Goal: Information Seeking & Learning: Learn about a topic

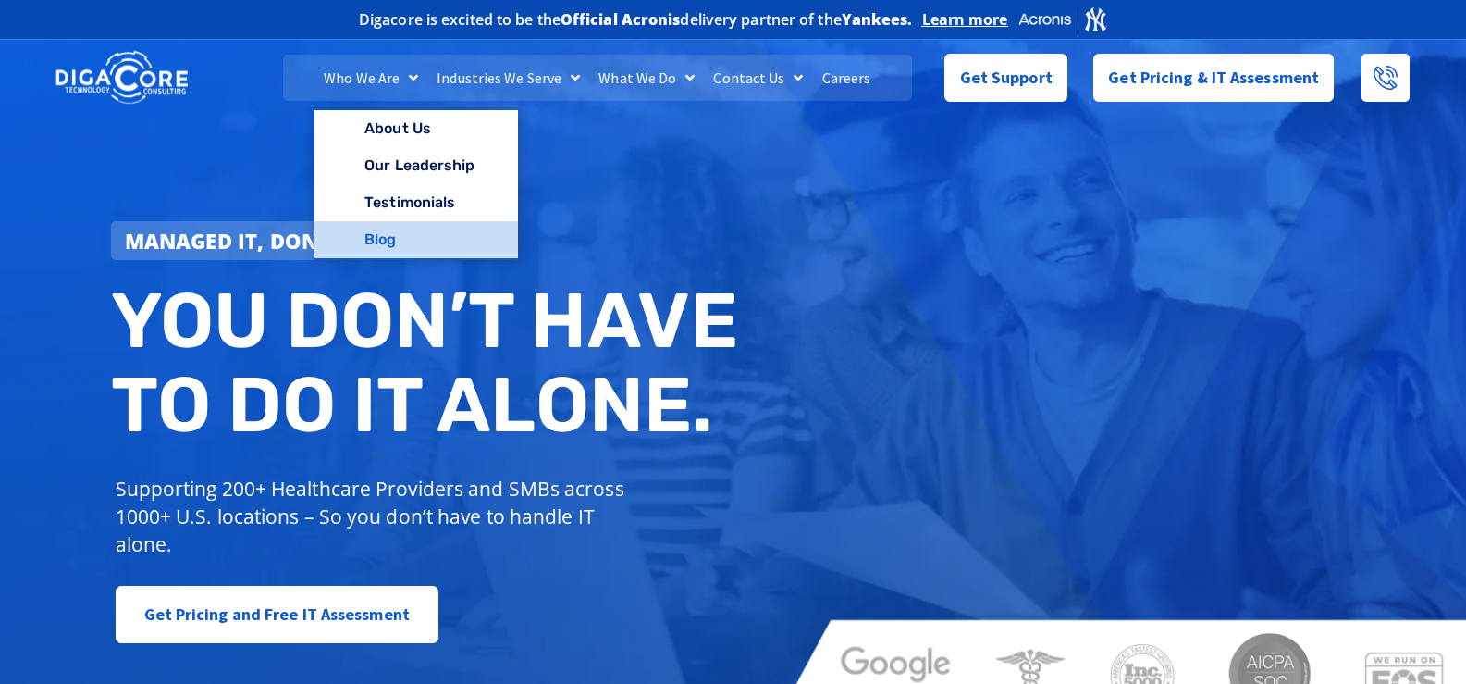
click at [395, 232] on link "Blog" at bounding box center [416, 239] width 203 height 37
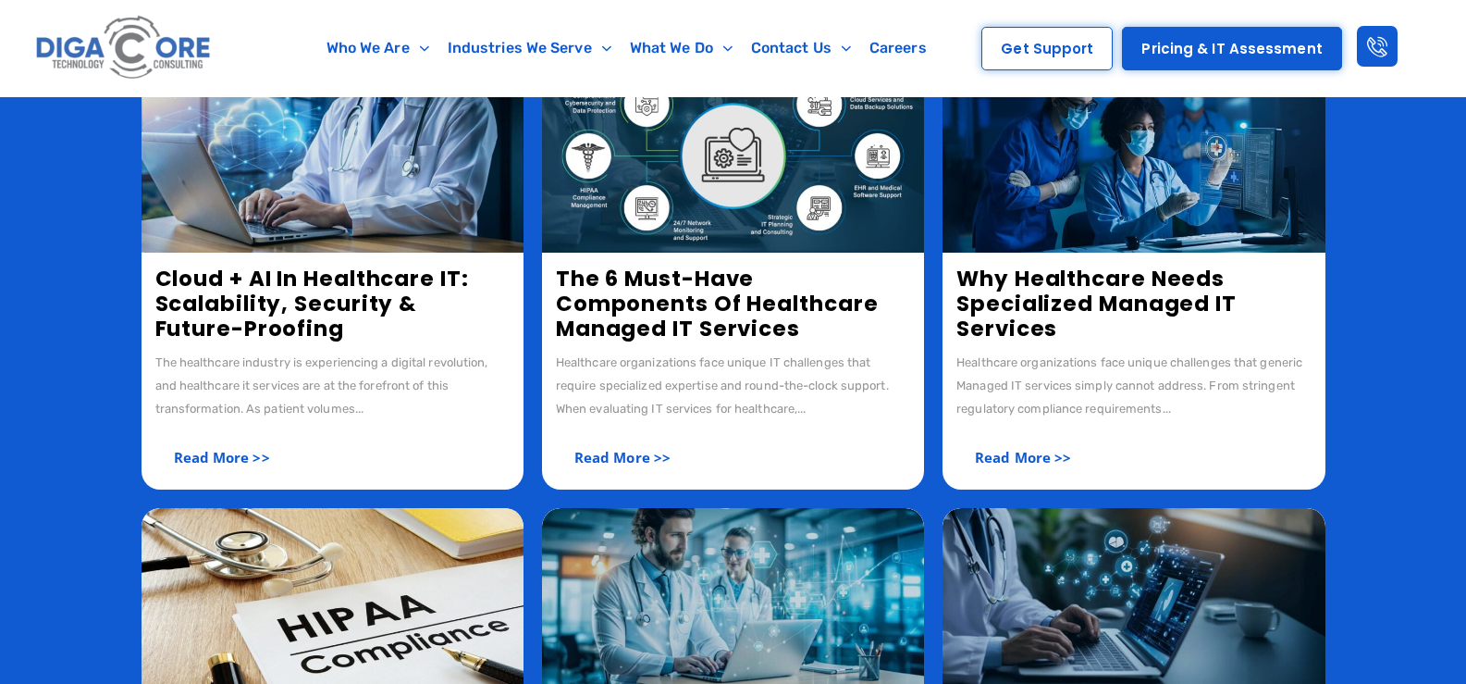
scroll to position [833, 0]
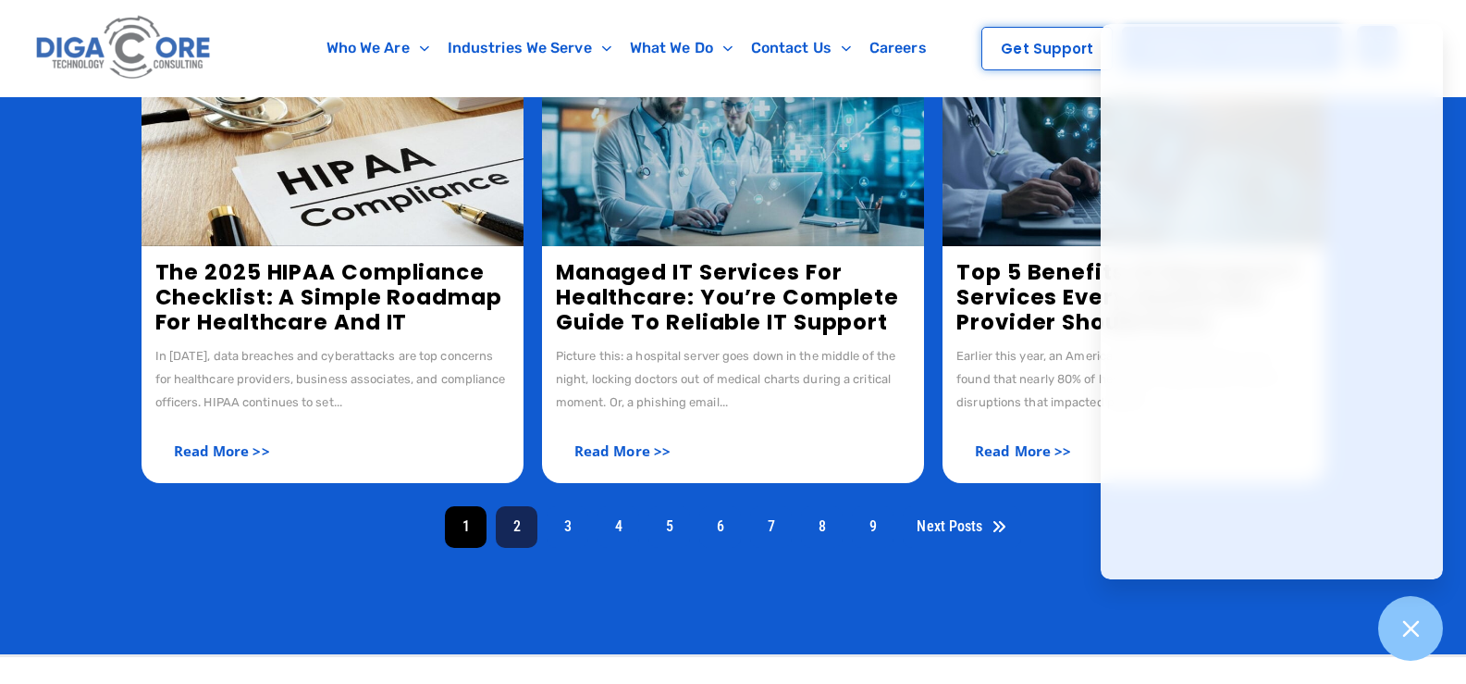
click at [511, 524] on link "2" at bounding box center [517, 527] width 42 height 42
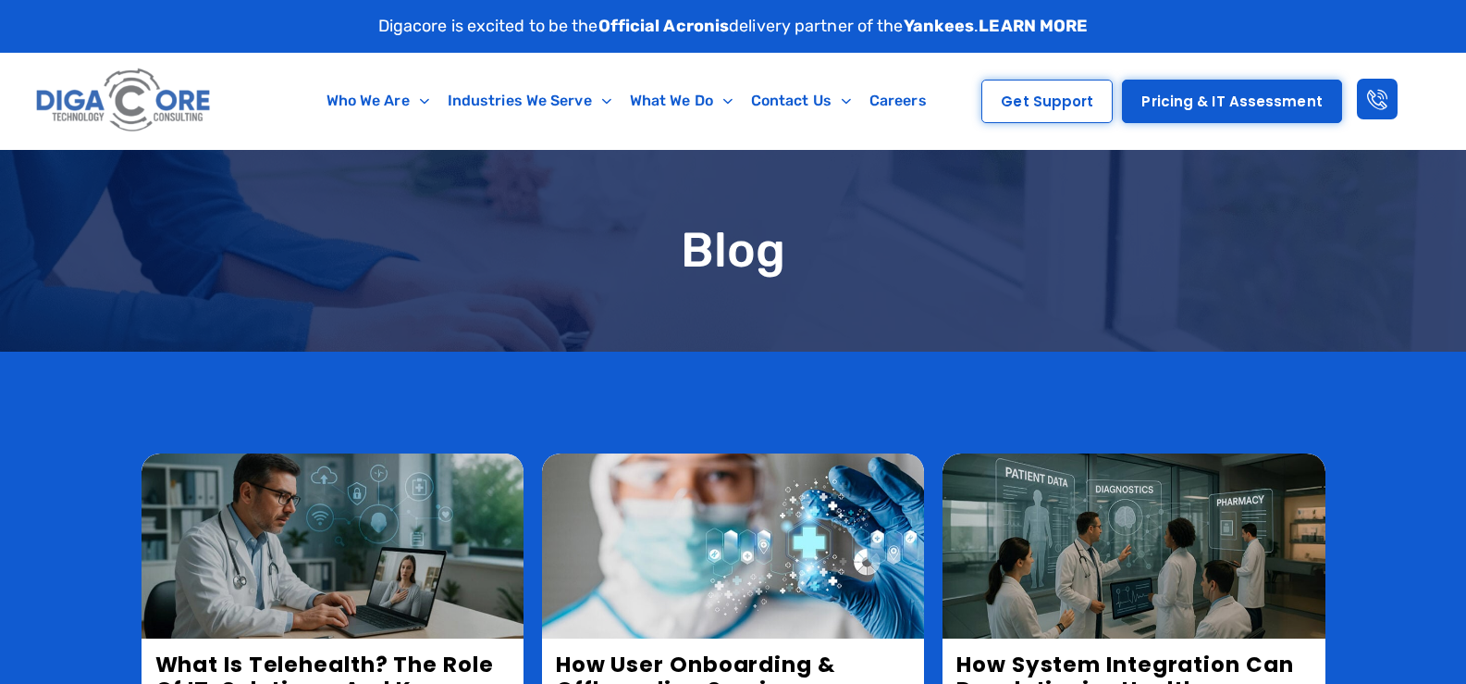
scroll to position [463, 0]
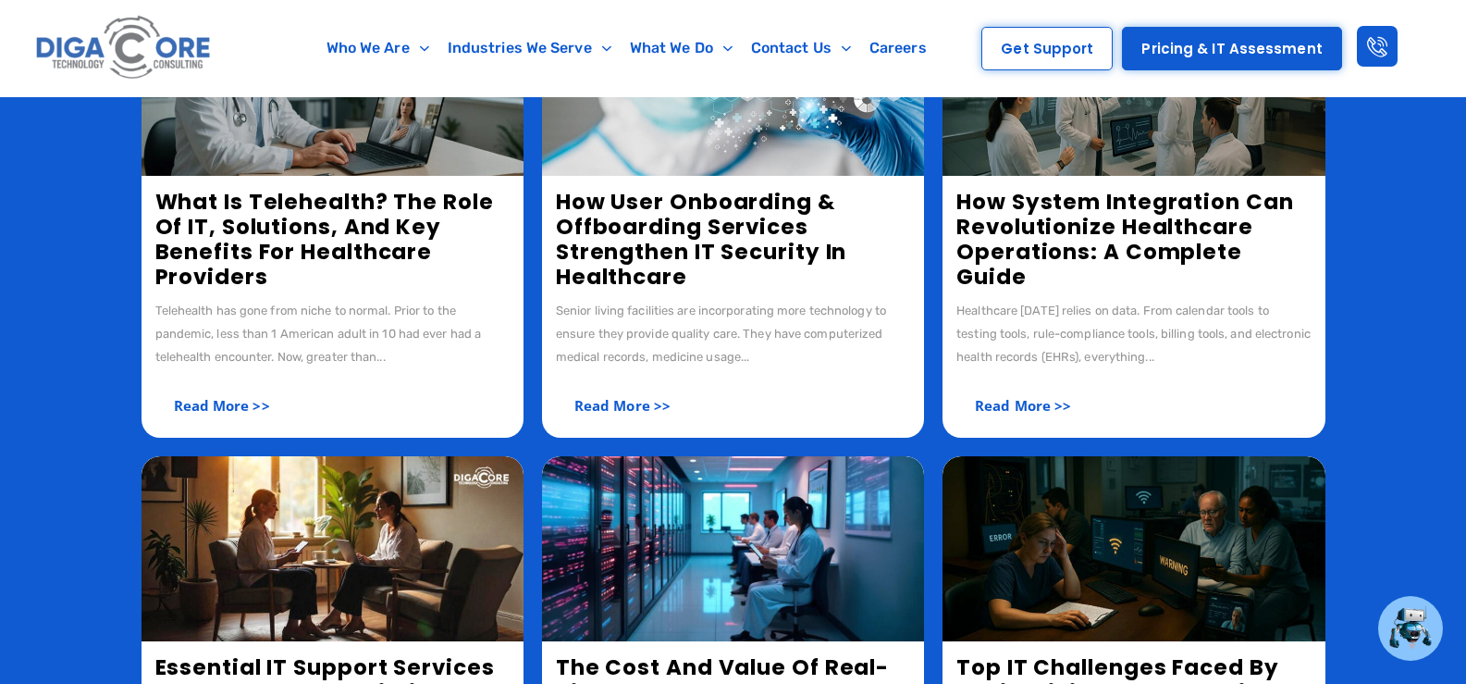
click at [216, 245] on link "What is Telehealth? The Role of IT, Solutions, and Key Benefits for Healthcare …" at bounding box center [324, 239] width 339 height 105
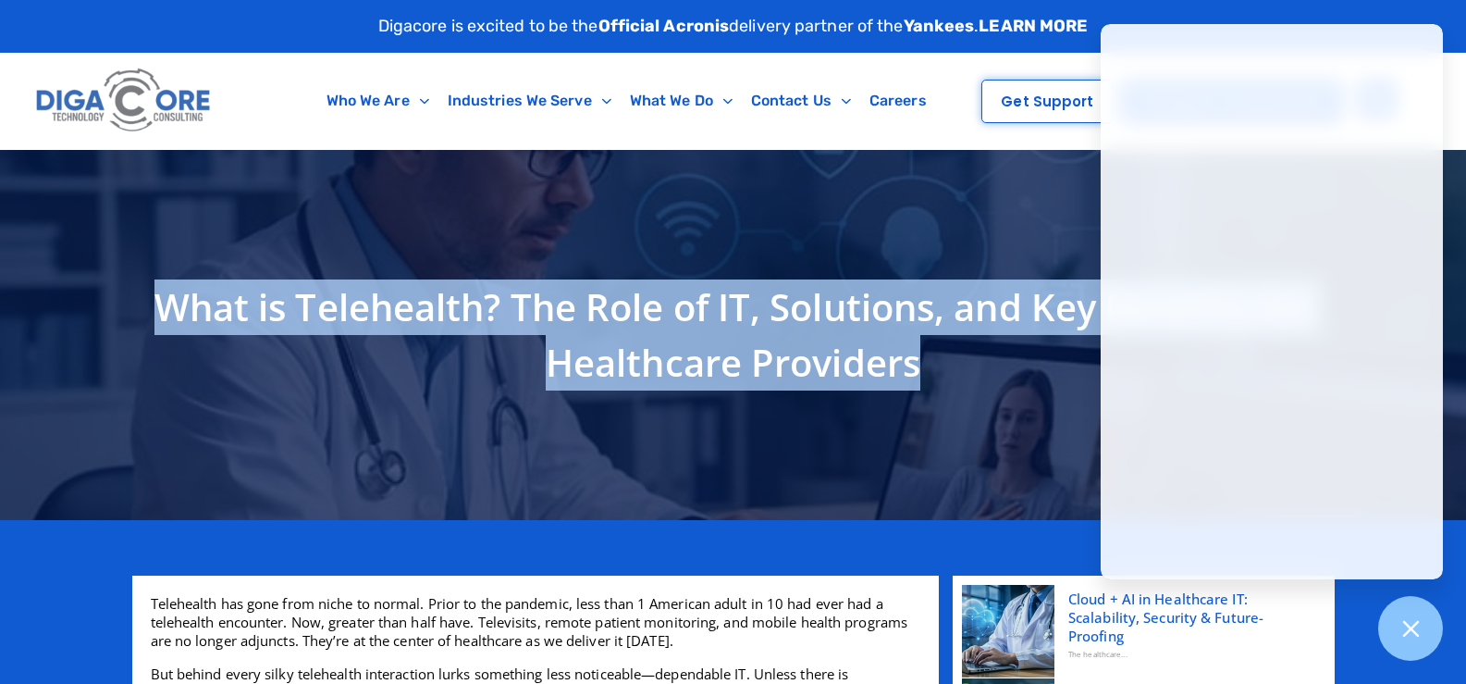
drag, startPoint x: 151, startPoint y: 286, endPoint x: 833, endPoint y: 9, distance: 736.6
click at [956, 350] on h1 "What is Telehealth? The Role of IT, Solutions, and Key Benefits for Healthcare …" at bounding box center [734, 334] width 1184 height 111
copy h1 "What is Telehealth? The Role of IT, Solutions, and Key Benefits for Healthcare …"
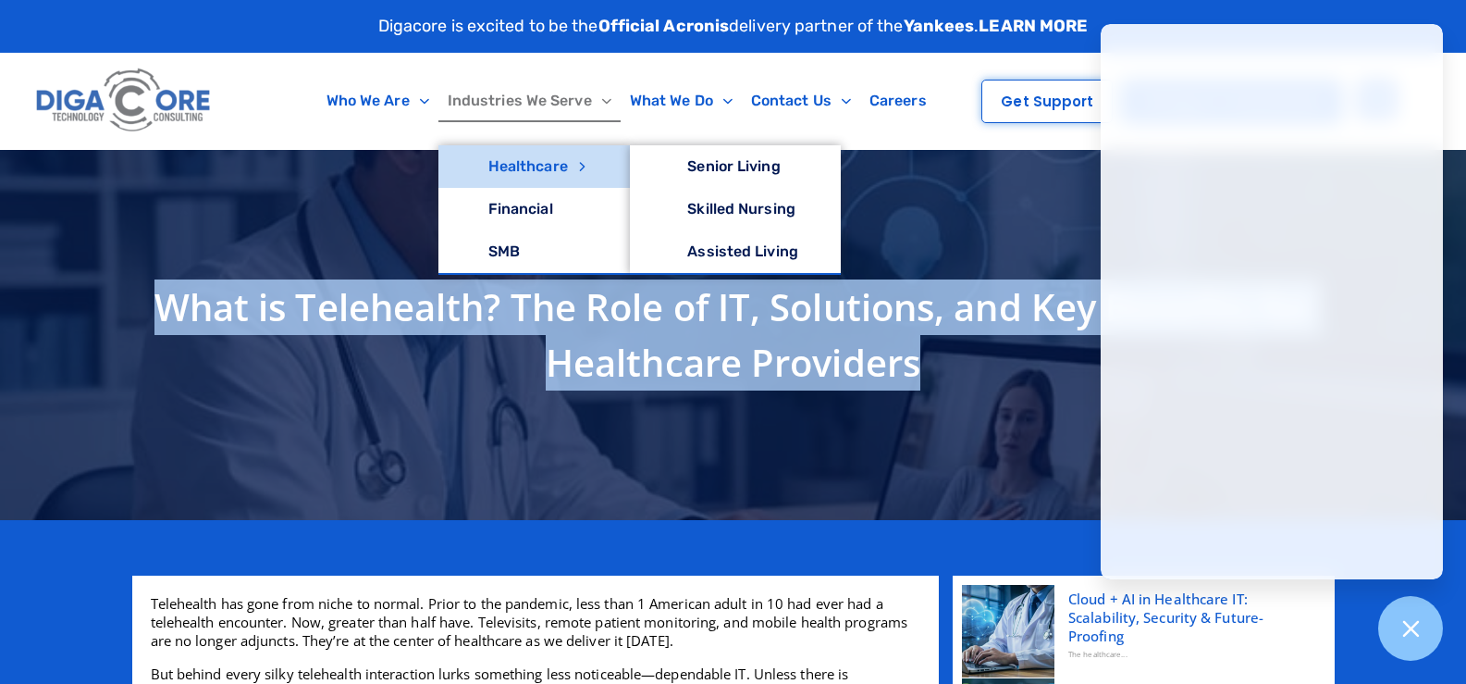
click at [551, 168] on link "Healthcare" at bounding box center [533, 166] width 191 height 43
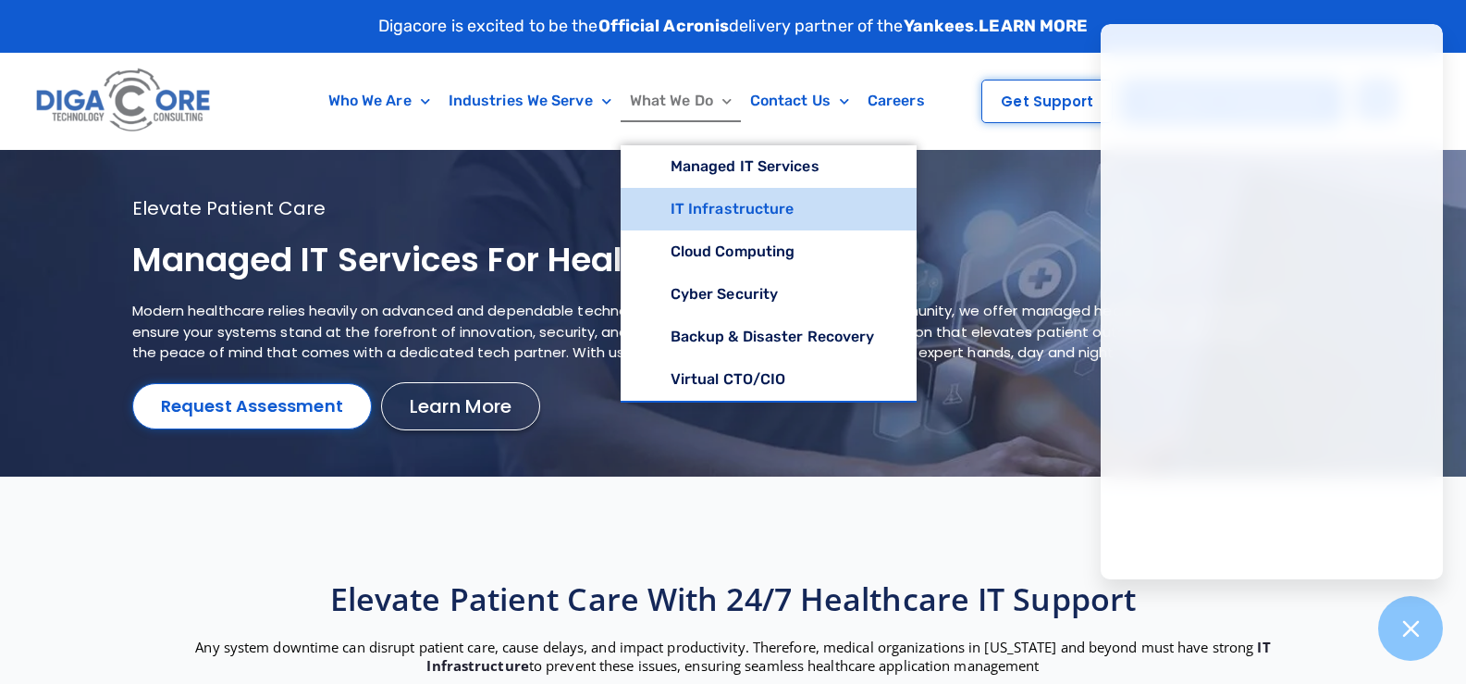
click at [684, 211] on link "IT Infrastructure" at bounding box center [769, 209] width 297 height 43
